Goal: Check status: Check status

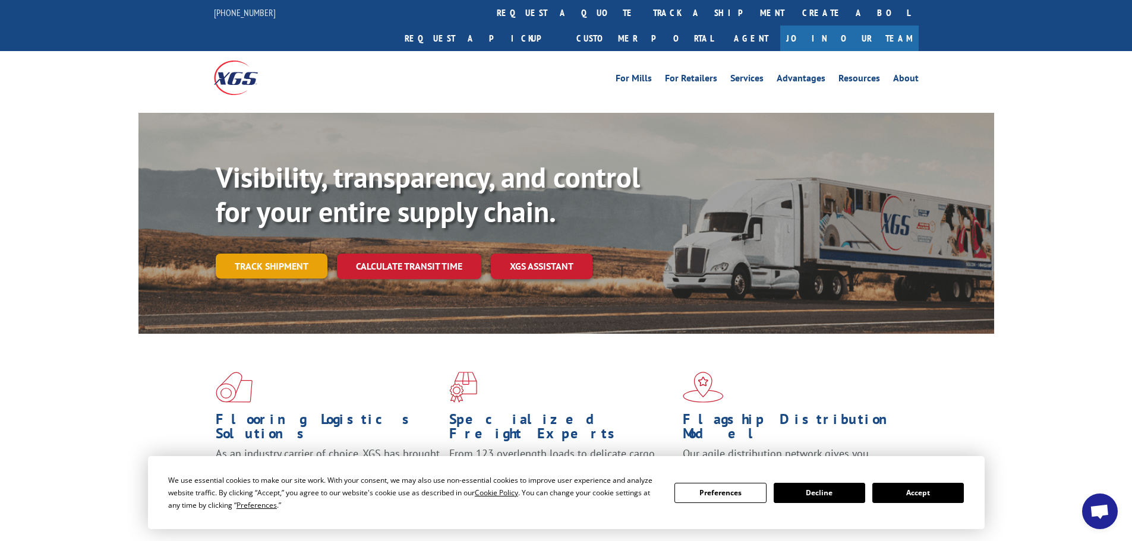
click at [273, 254] on link "Track shipment" at bounding box center [272, 266] width 112 height 25
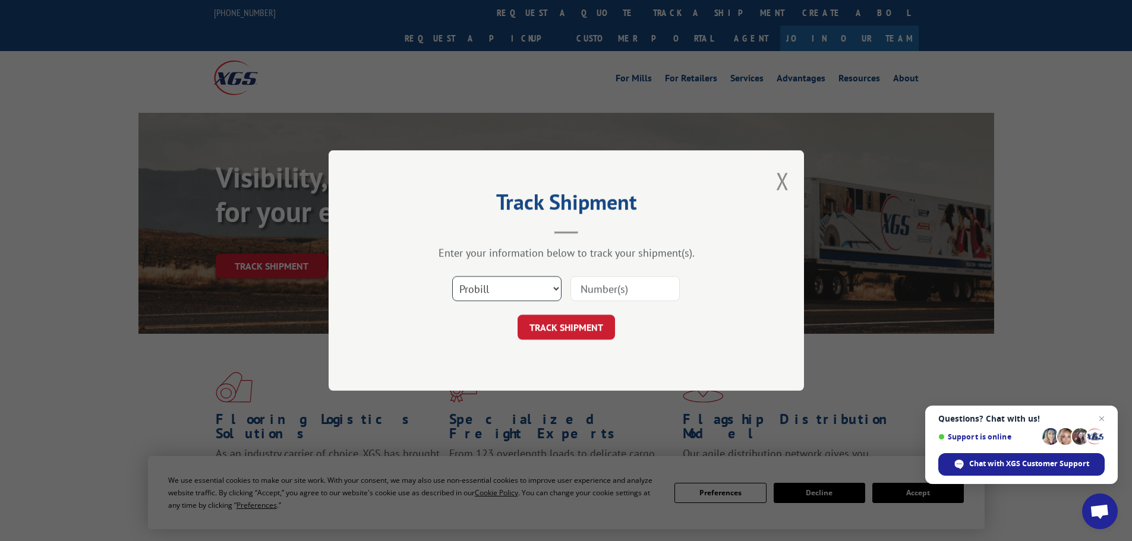
click at [509, 300] on select "Select category... Probill BOL PO" at bounding box center [506, 288] width 109 height 25
select select "bol"
click at [452, 276] on select "Select category... Probill BOL PO" at bounding box center [506, 288] width 109 height 25
click at [636, 284] on input at bounding box center [625, 288] width 109 height 25
type input "17095605"
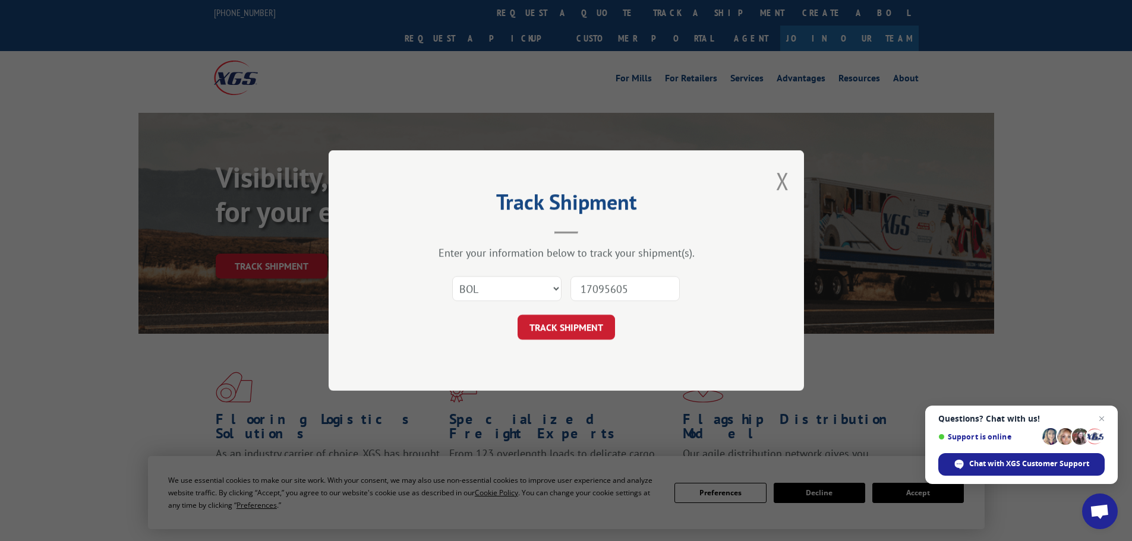
click button "TRACK SHIPMENT" at bounding box center [566, 327] width 97 height 25
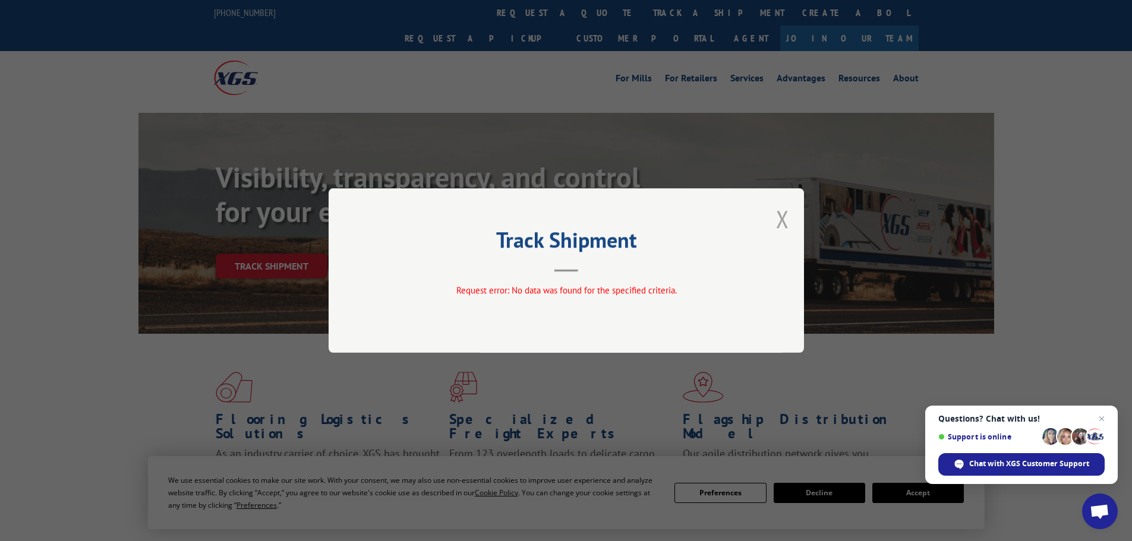
click at [786, 220] on button "Close modal" at bounding box center [782, 218] width 13 height 31
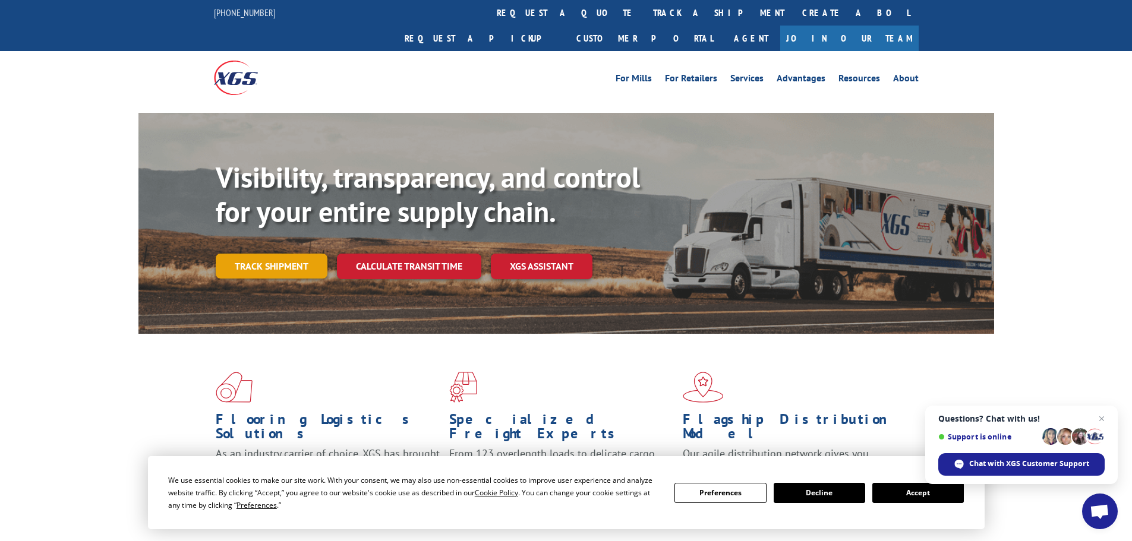
click at [276, 254] on link "Track shipment" at bounding box center [272, 266] width 112 height 25
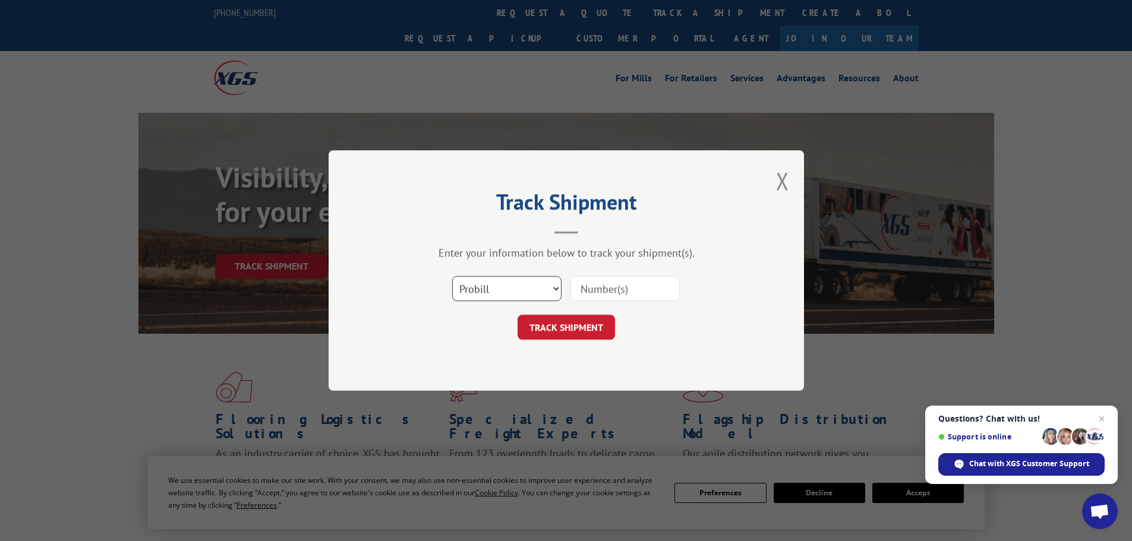
click at [483, 286] on select "Select category... Probill BOL PO" at bounding box center [506, 288] width 109 height 25
select select "po"
click at [452, 276] on select "Select category... Probill BOL PO" at bounding box center [506, 288] width 109 height 25
click at [596, 291] on input at bounding box center [625, 288] width 109 height 25
type input "11528025"
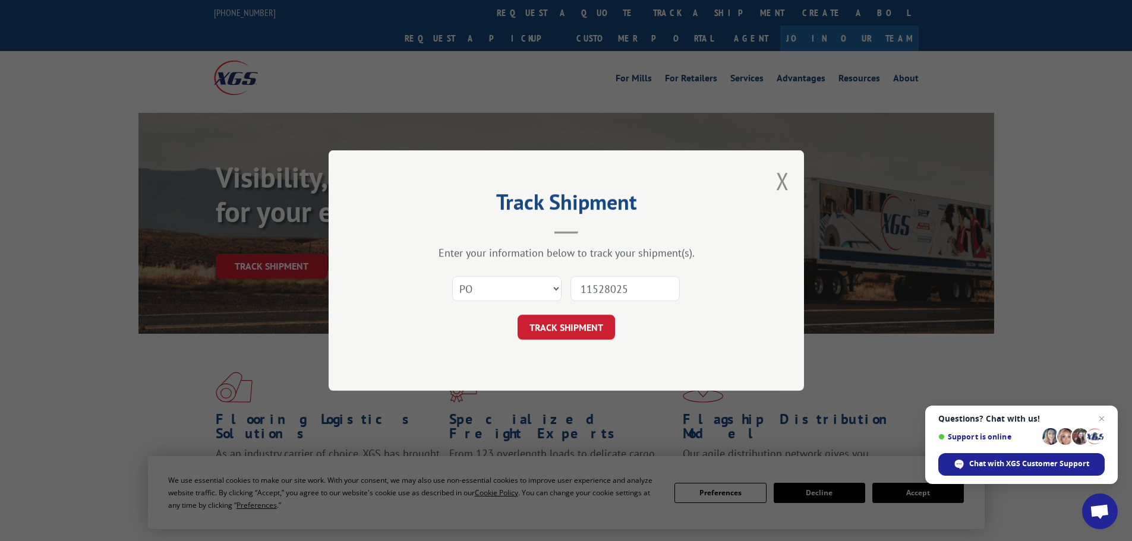
click at [518, 315] on button "TRACK SHIPMENT" at bounding box center [566, 327] width 97 height 25
